Goal: Obtain resource: Download file/media

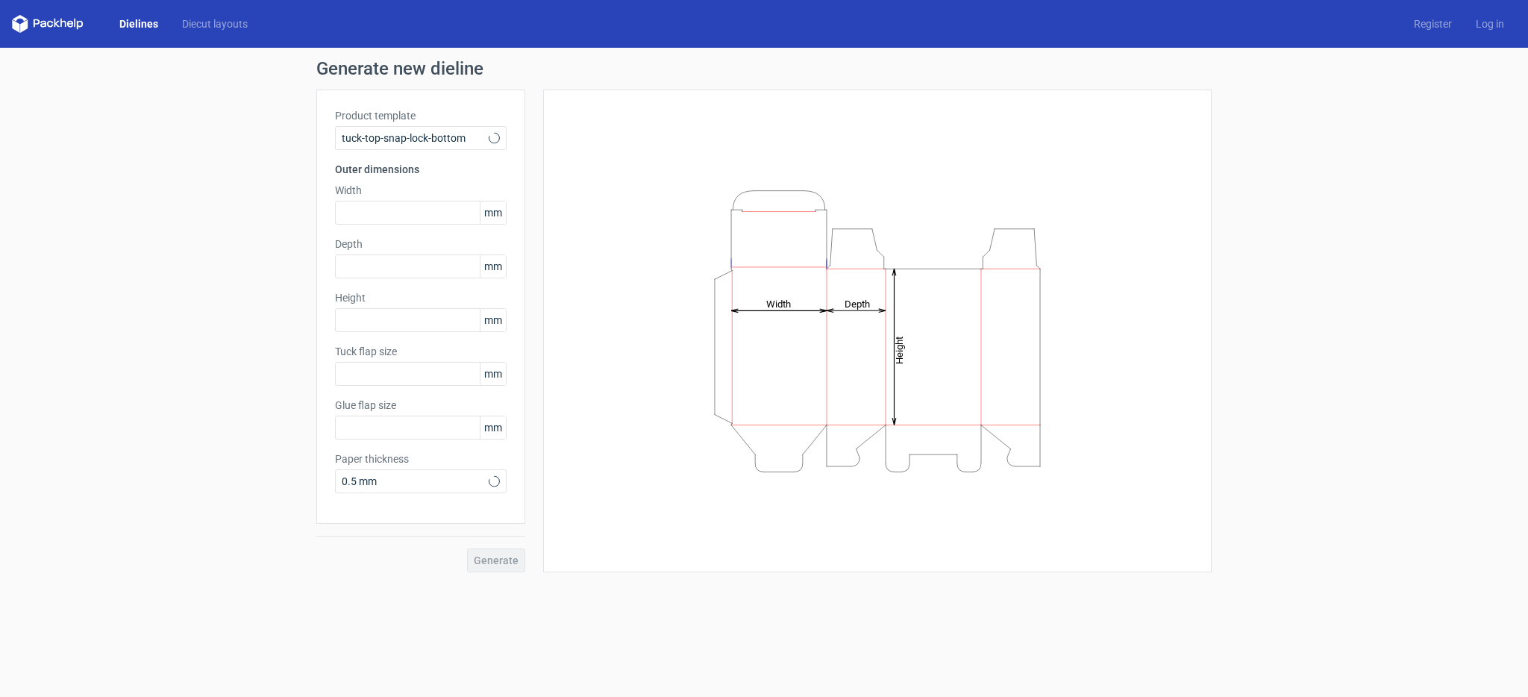
type input "15"
type input "10"
click at [379, 217] on input "text" at bounding box center [421, 213] width 172 height 24
type input "75"
click at [356, 263] on input "text" at bounding box center [421, 266] width 172 height 24
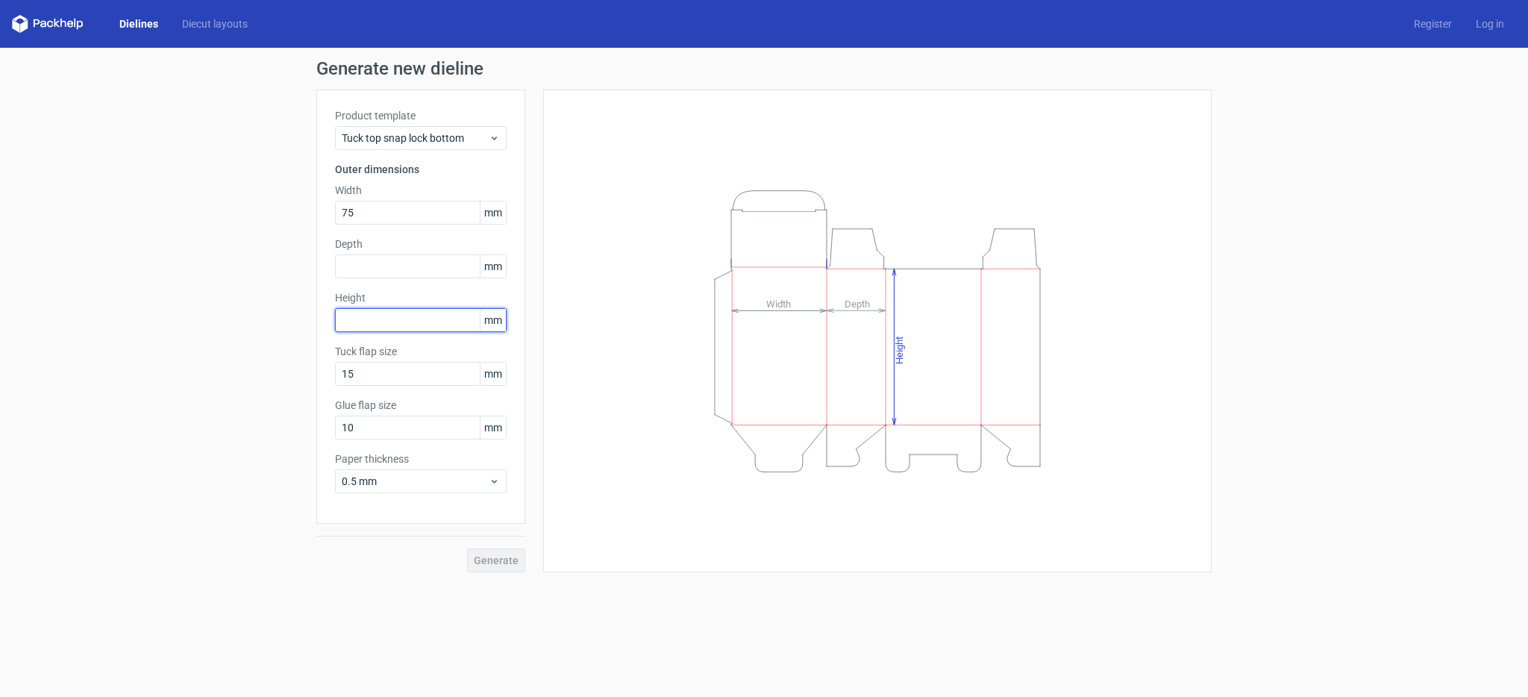
click at [381, 323] on input "text" at bounding box center [421, 320] width 172 height 24
type input "175"
click at [368, 263] on input "text" at bounding box center [421, 266] width 172 height 24
drag, startPoint x: 362, startPoint y: 210, endPoint x: 306, endPoint y: 207, distance: 56.0
click at [307, 207] on div "Generate new dieline Product template Tuck top snap lock bottom Outer dimension…" at bounding box center [764, 316] width 1528 height 536
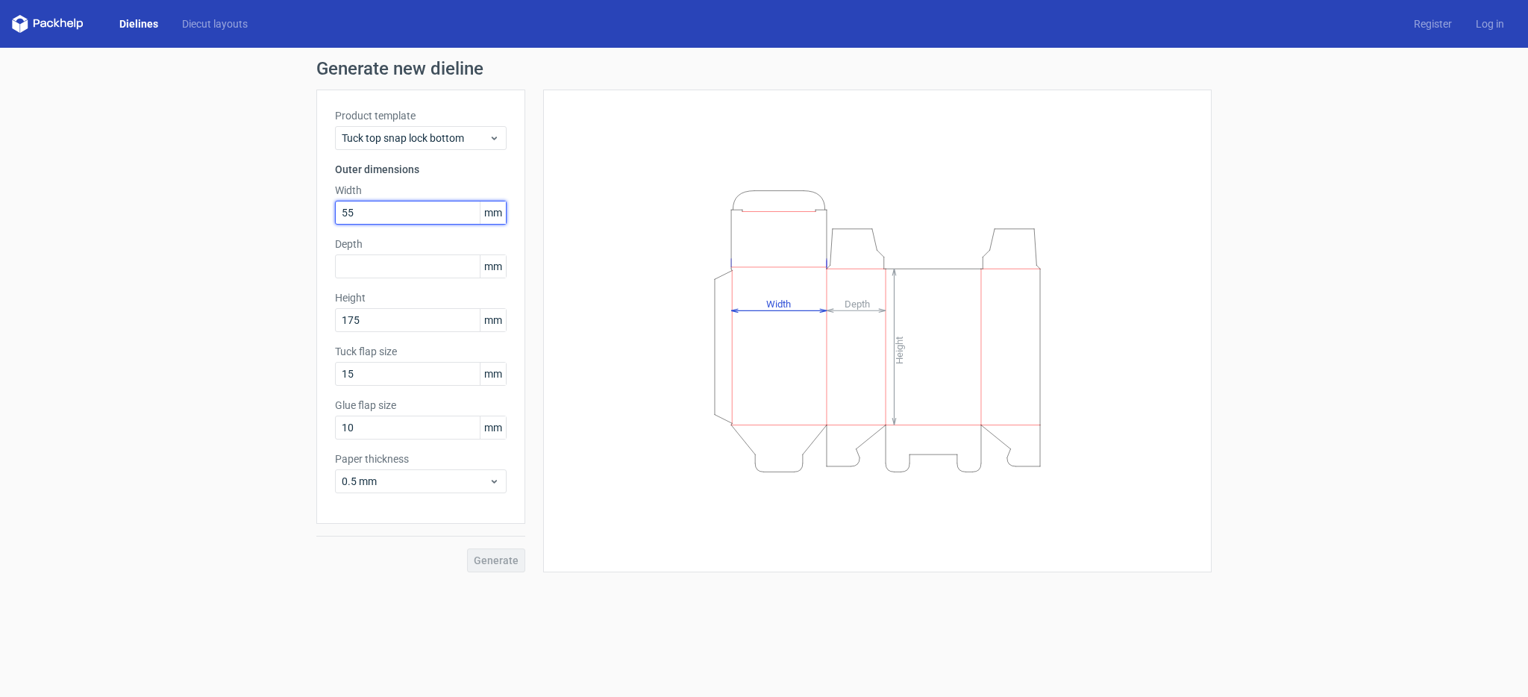
type input "55"
click at [348, 248] on label "Depth" at bounding box center [421, 244] width 172 height 15
click at [358, 272] on input "text" at bounding box center [421, 266] width 172 height 24
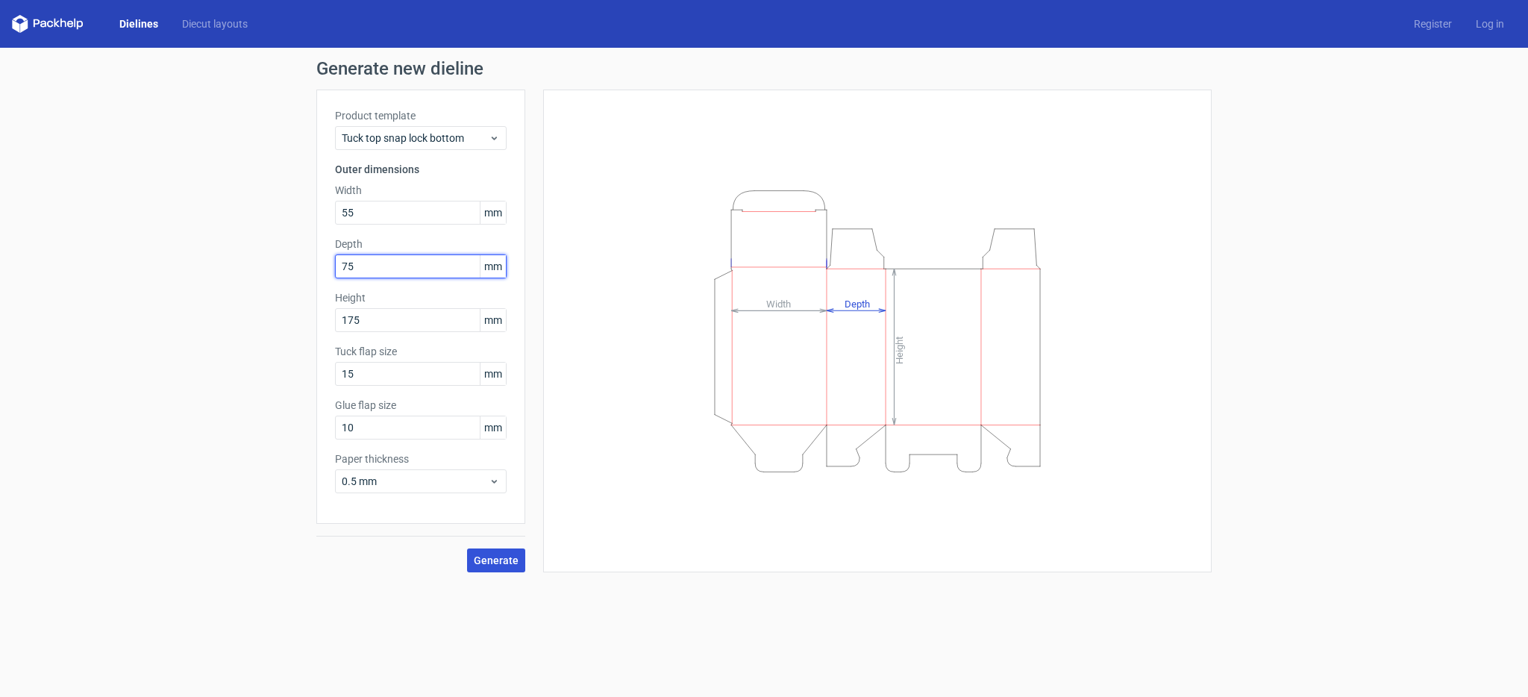
type input "75"
click at [521, 565] on button "Generate" at bounding box center [496, 560] width 58 height 24
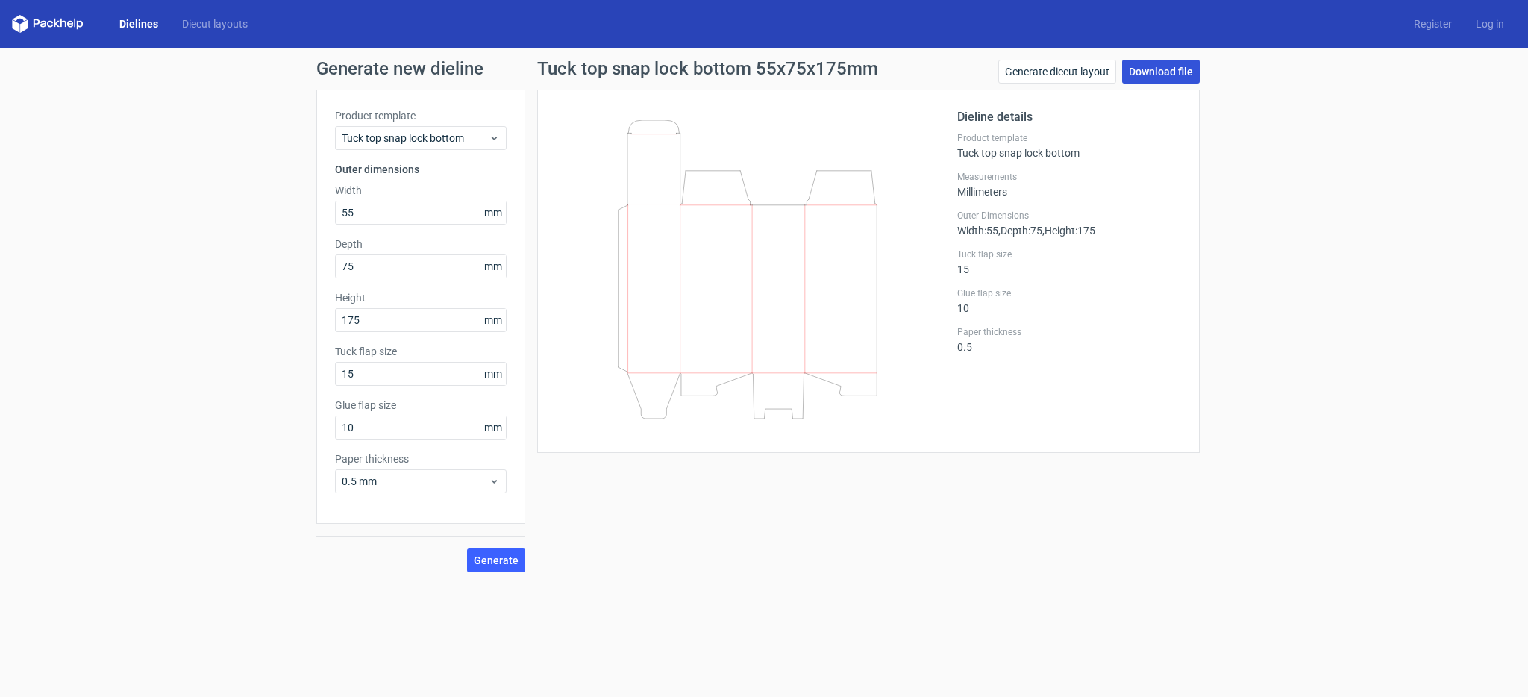
click at [1165, 75] on link "Download file" at bounding box center [1161, 72] width 78 height 24
drag, startPoint x: 375, startPoint y: 327, endPoint x: 298, endPoint y: 326, distance: 77.6
click at [298, 326] on div "Generate new dieline Product template Tuck top snap lock bottom Outer dimension…" at bounding box center [764, 316] width 1528 height 536
drag, startPoint x: 365, startPoint y: 218, endPoint x: 277, endPoint y: 195, distance: 90.8
click at [314, 210] on div "Generate new dieline Product template Tuck top snap lock bottom Outer dimension…" at bounding box center [764, 316] width 1528 height 536
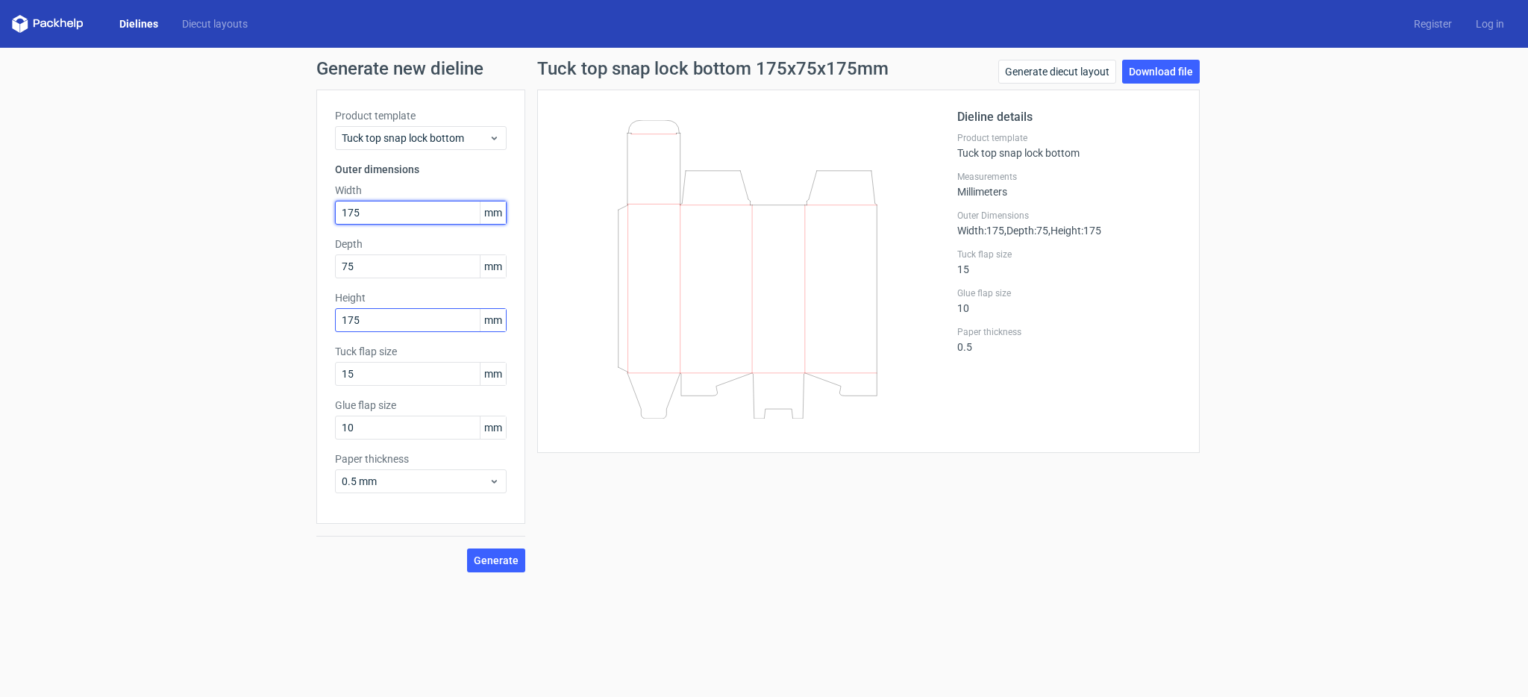
type input "175"
drag, startPoint x: 358, startPoint y: 323, endPoint x: 307, endPoint y: 321, distance: 51.5
click at [313, 322] on div "Generate new dieline Product template Tuck top snap lock bottom Outer dimension…" at bounding box center [764, 316] width 1528 height 536
click at [484, 548] on button "Generate" at bounding box center [496, 560] width 58 height 24
drag, startPoint x: 360, startPoint y: 325, endPoint x: 248, endPoint y: 314, distance: 112.4
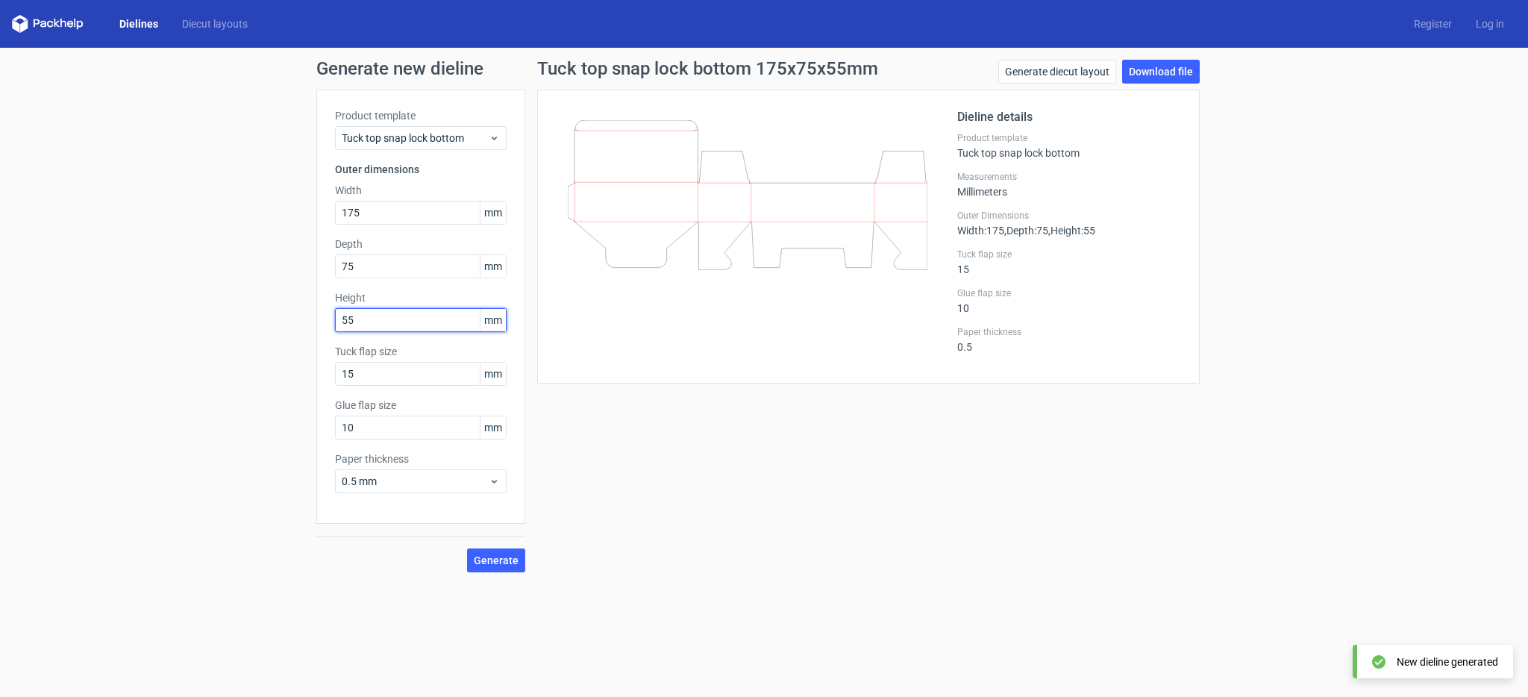
click at [292, 316] on div "Generate new dieline Product template Tuck top snap lock bottom Outer dimension…" at bounding box center [764, 316] width 1528 height 536
type input "175"
drag, startPoint x: 364, startPoint y: 265, endPoint x: 333, endPoint y: 269, distance: 31.7
click at [342, 269] on input "75" at bounding box center [421, 266] width 172 height 24
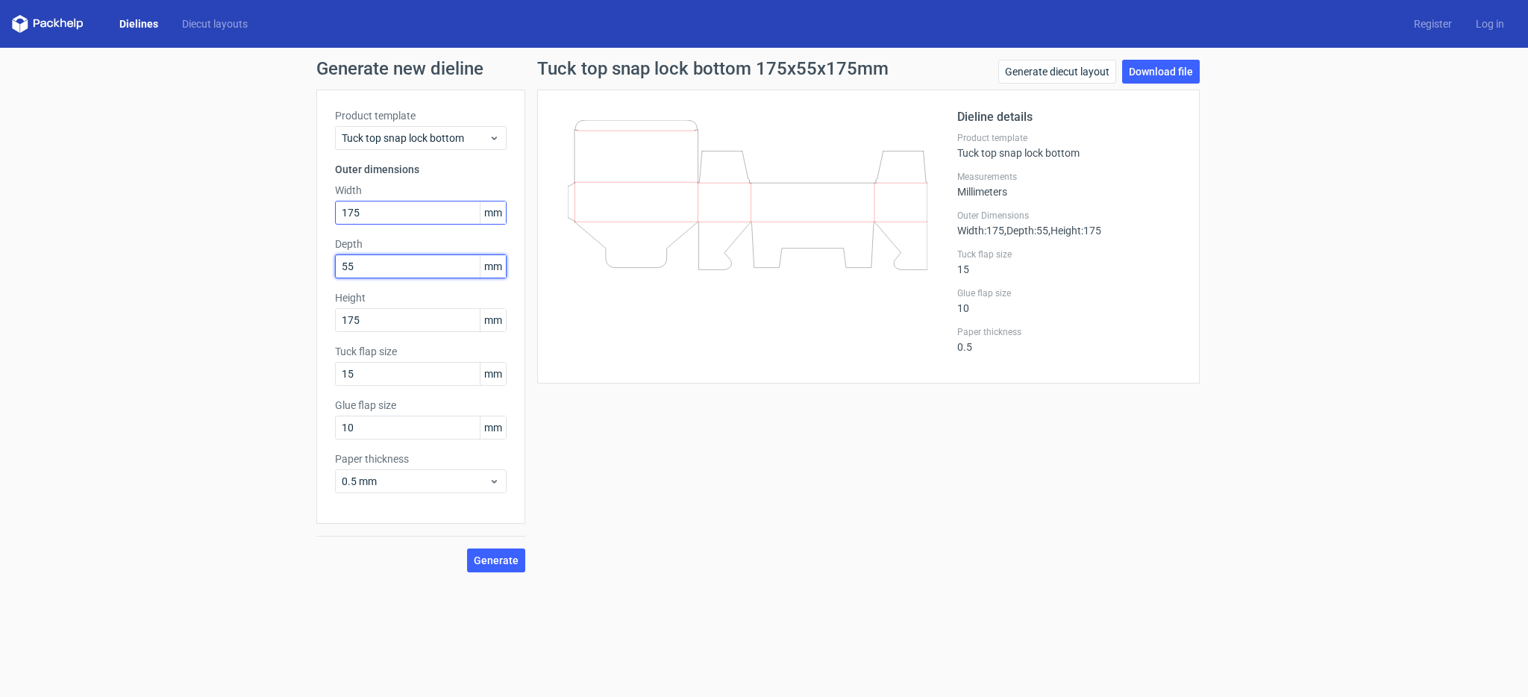
type input "55"
drag, startPoint x: 368, startPoint y: 213, endPoint x: 278, endPoint y: 222, distance: 90.7
click at [306, 222] on div "Generate new dieline Product template Tuck top snap lock bottom Outer dimension…" at bounding box center [764, 316] width 1528 height 536
drag, startPoint x: 363, startPoint y: 218, endPoint x: 275, endPoint y: 221, distance: 88.1
click at [275, 221] on div "Generate new dieline Product template Tuck top snap lock bottom Outer dimension…" at bounding box center [764, 316] width 1528 height 536
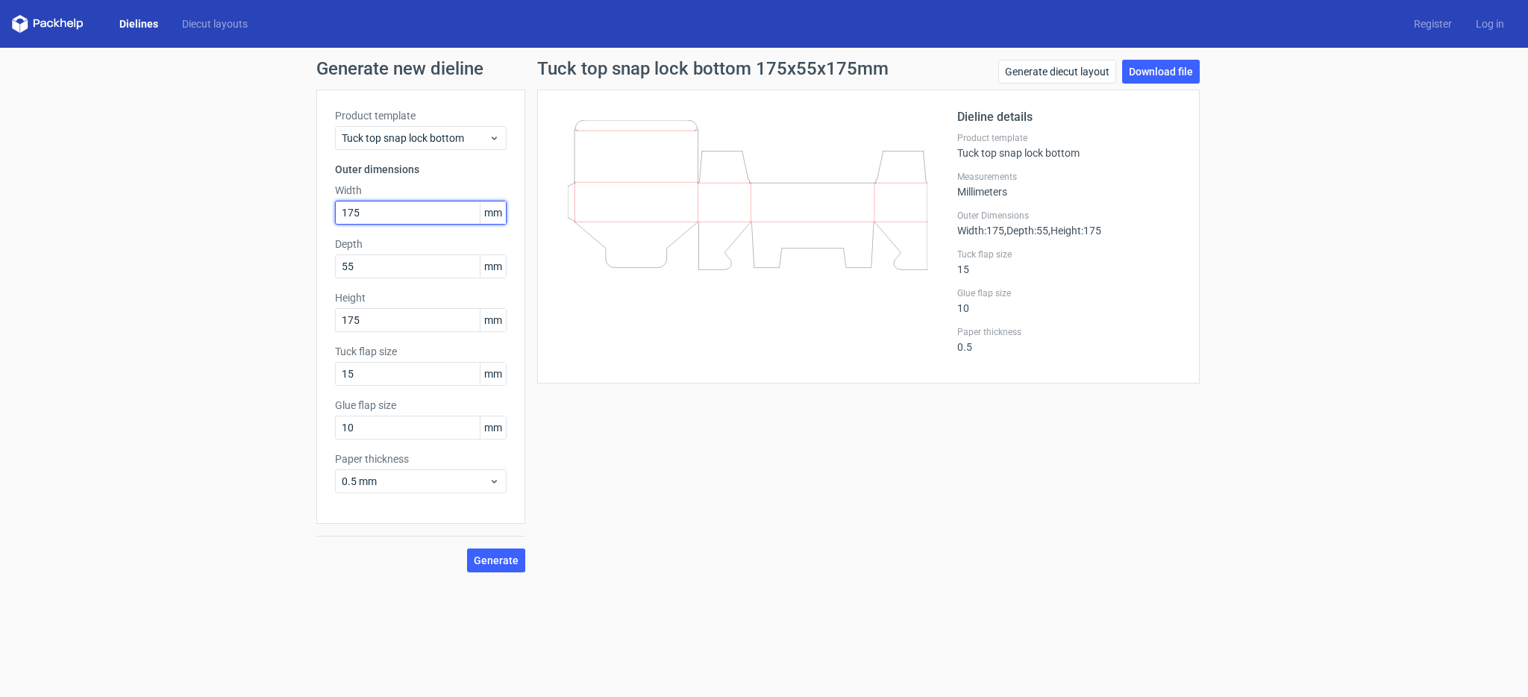
drag, startPoint x: 381, startPoint y: 215, endPoint x: 328, endPoint y: 209, distance: 53.3
click at [328, 209] on div "Product template Tuck top snap lock bottom Outer dimensions Width 175 mm Depth …" at bounding box center [420, 307] width 209 height 434
type input "75"
click at [467, 548] on button "Generate" at bounding box center [496, 560] width 58 height 24
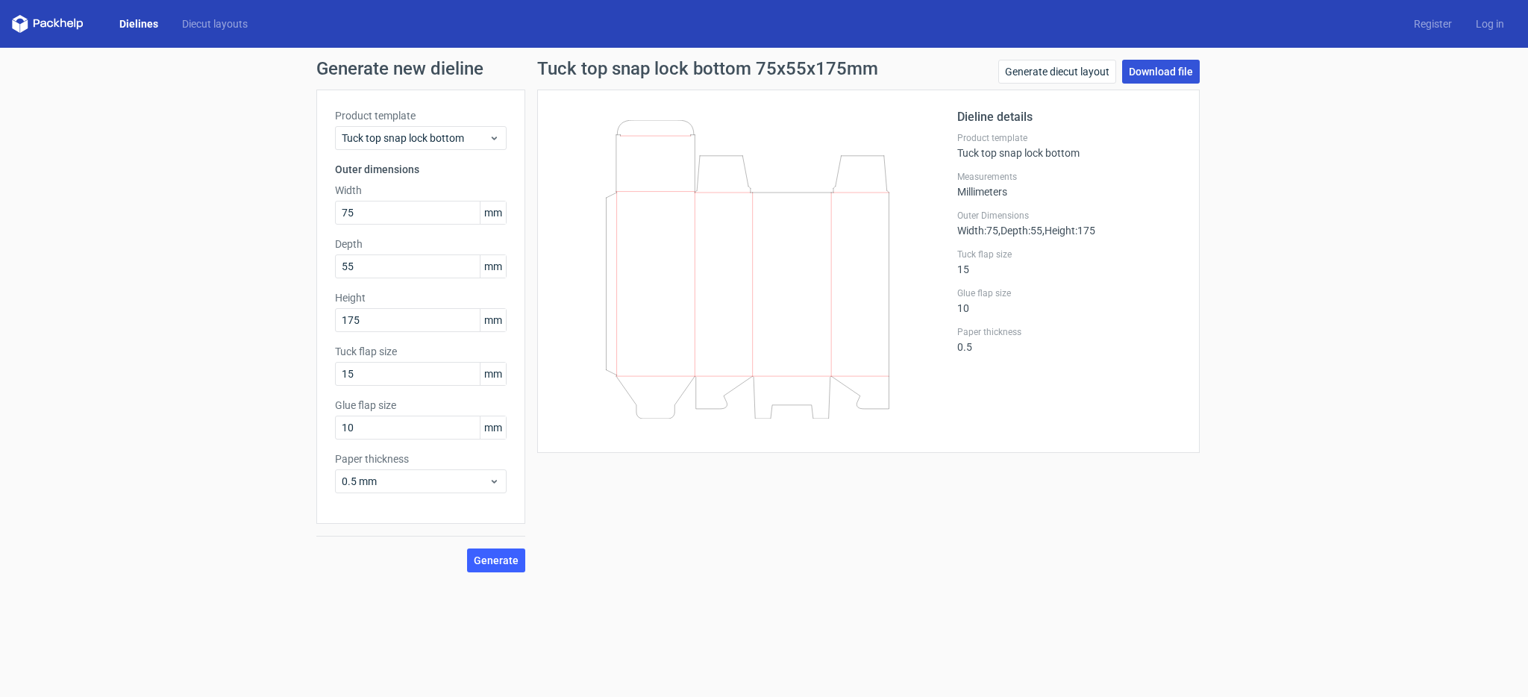
click at [1153, 76] on link "Download file" at bounding box center [1161, 72] width 78 height 24
